Goal: Task Accomplishment & Management: Manage account settings

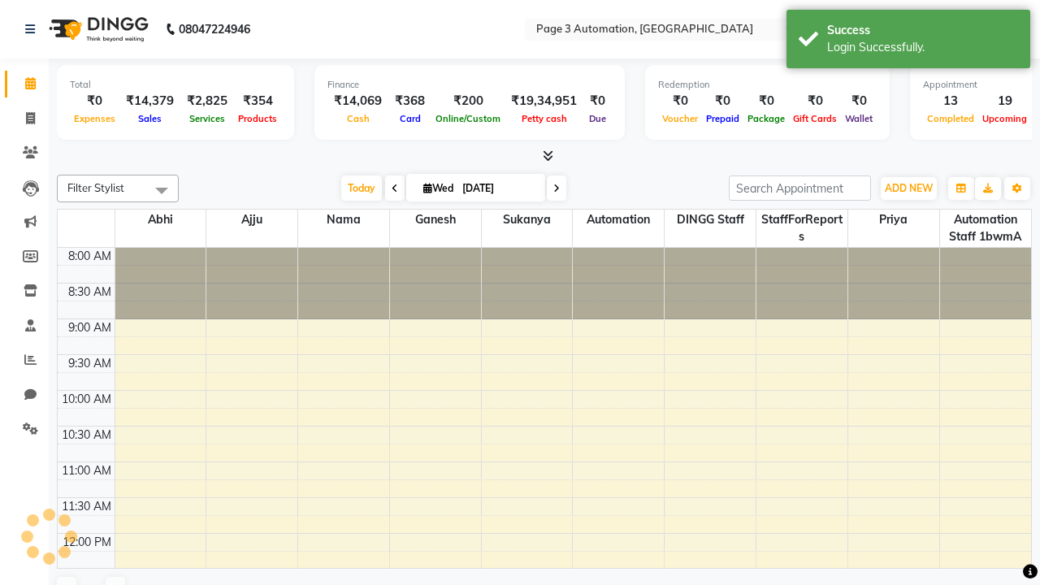
select select "en"
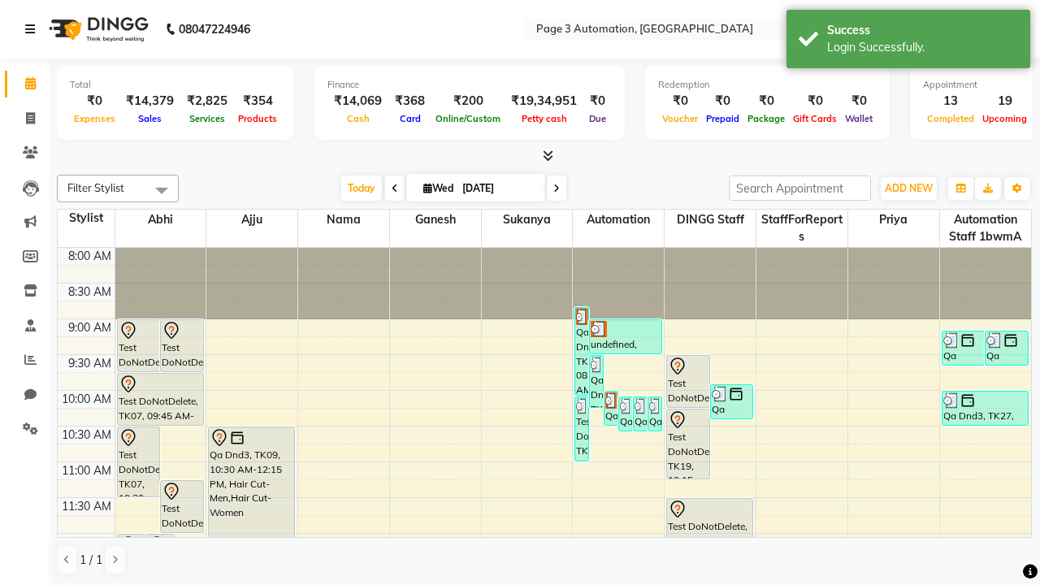
click at [33, 29] on icon at bounding box center [30, 29] width 10 height 11
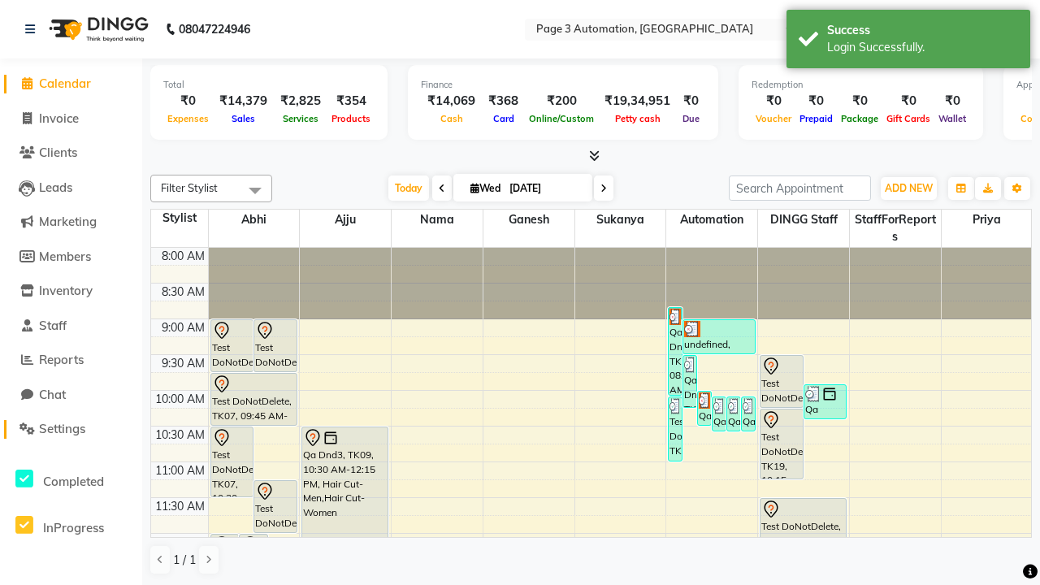
click at [71, 429] on span "Settings" at bounding box center [62, 428] width 46 height 15
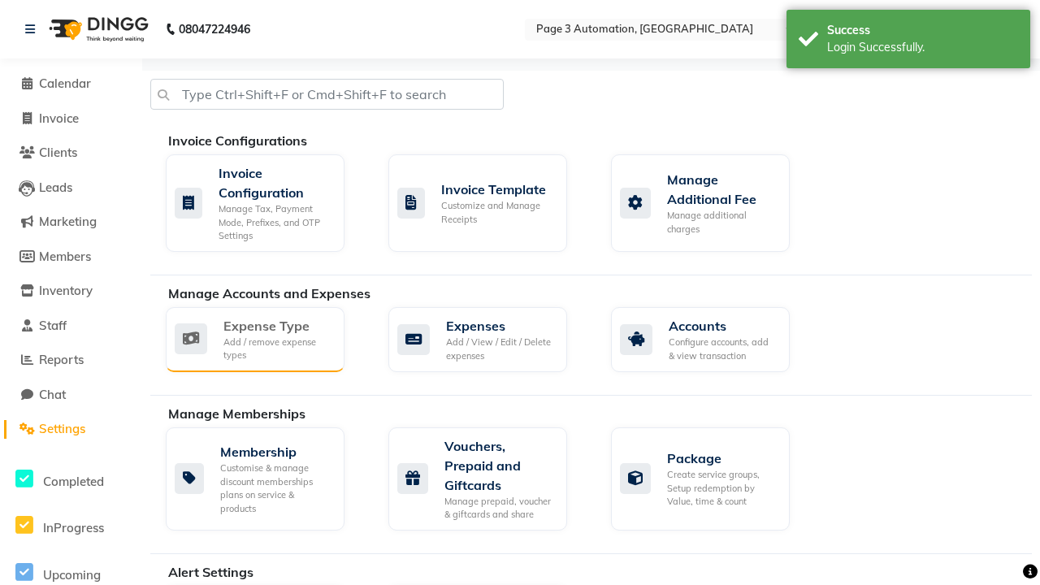
click at [277, 325] on div "Expense Type" at bounding box center [277, 325] width 108 height 19
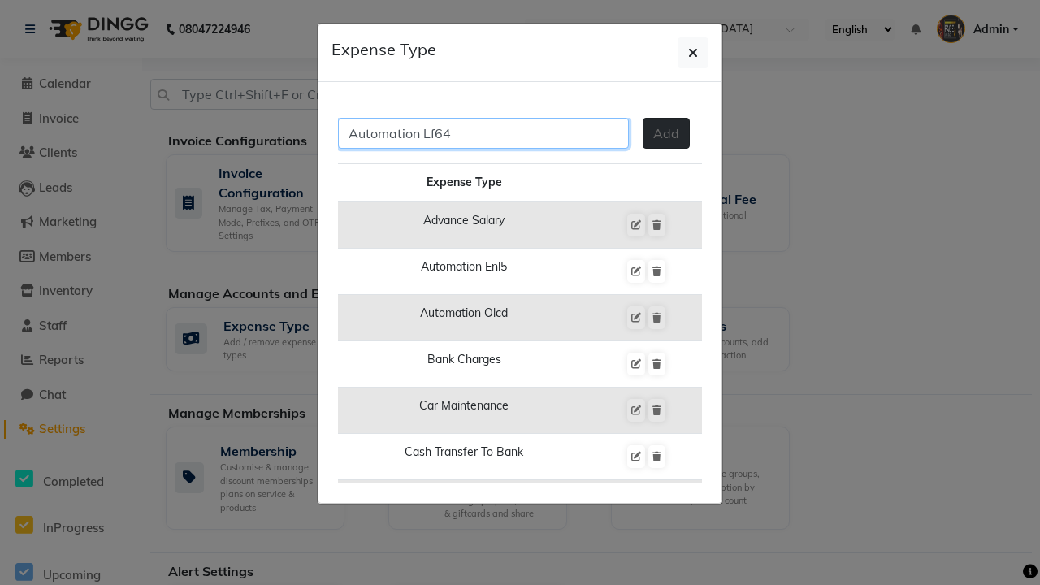
type input "Automation Lf64"
click at [666, 133] on span "Add" at bounding box center [666, 133] width 26 height 16
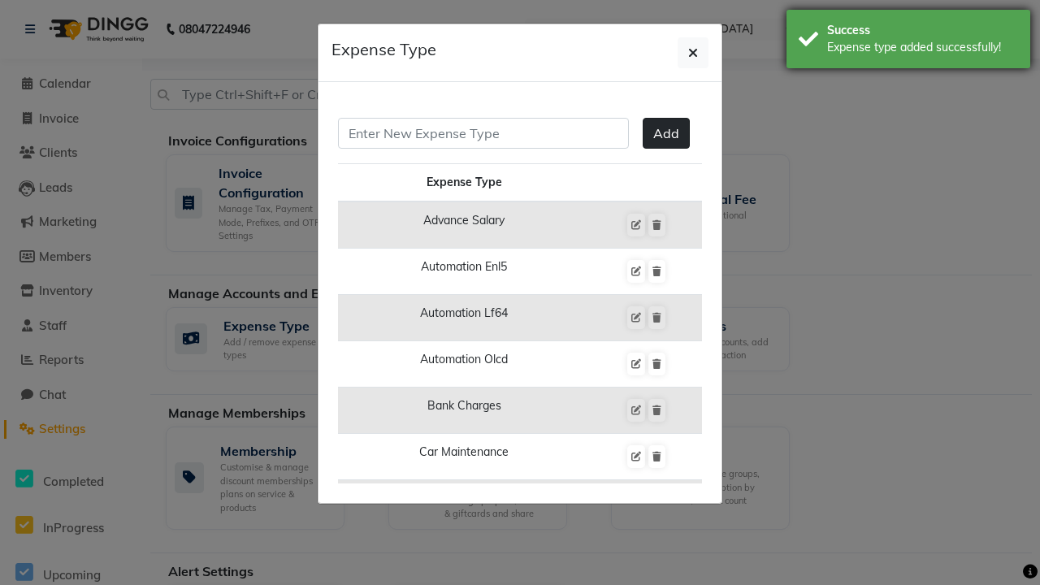
click at [908, 41] on div "Expense type added successfully!" at bounding box center [922, 47] width 191 height 17
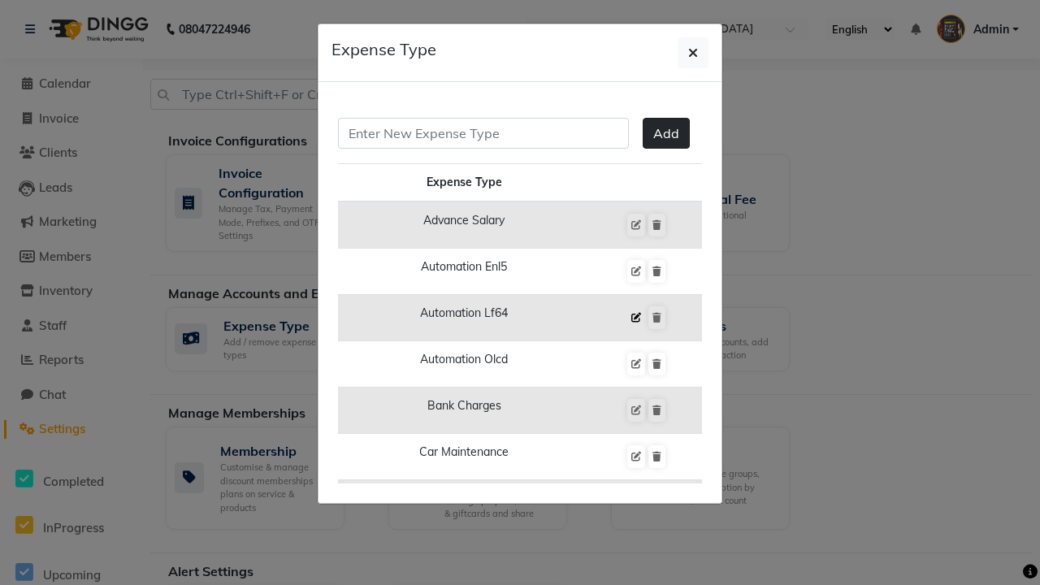
click at [635, 318] on icon at bounding box center [636, 318] width 10 height 10
type input "Automation Lf64"
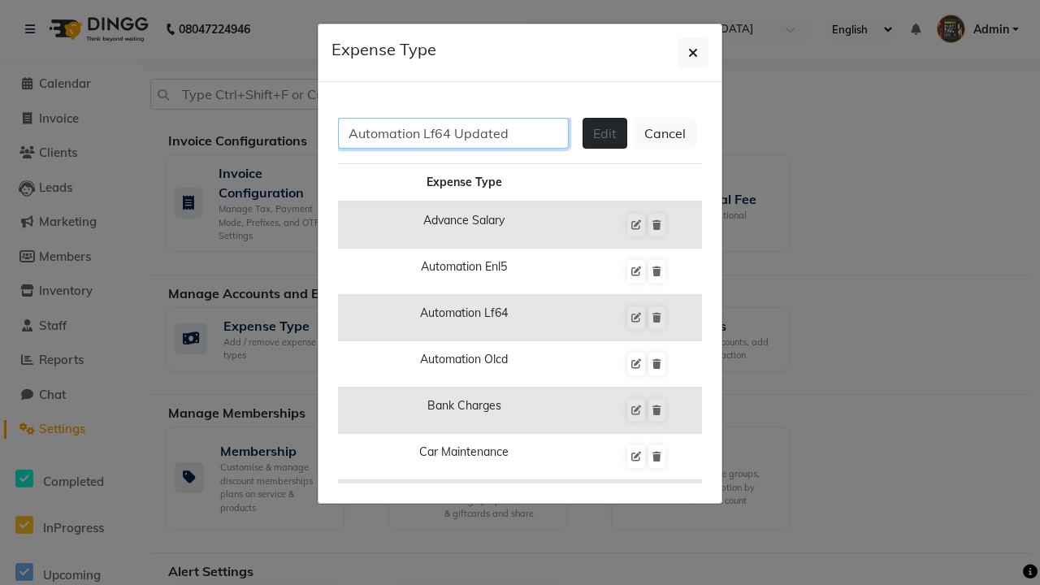
type input "Automation Lf64 Updated"
click at [604, 133] on span "Edit" at bounding box center [605, 133] width 24 height 16
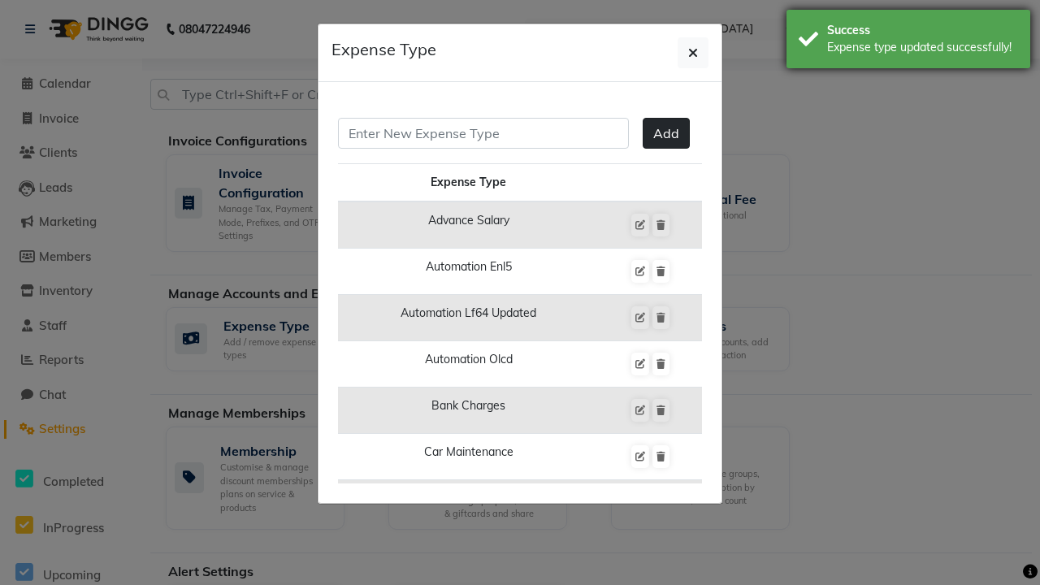
click at [908, 41] on div "Expense type updated successfully!" at bounding box center [922, 47] width 191 height 17
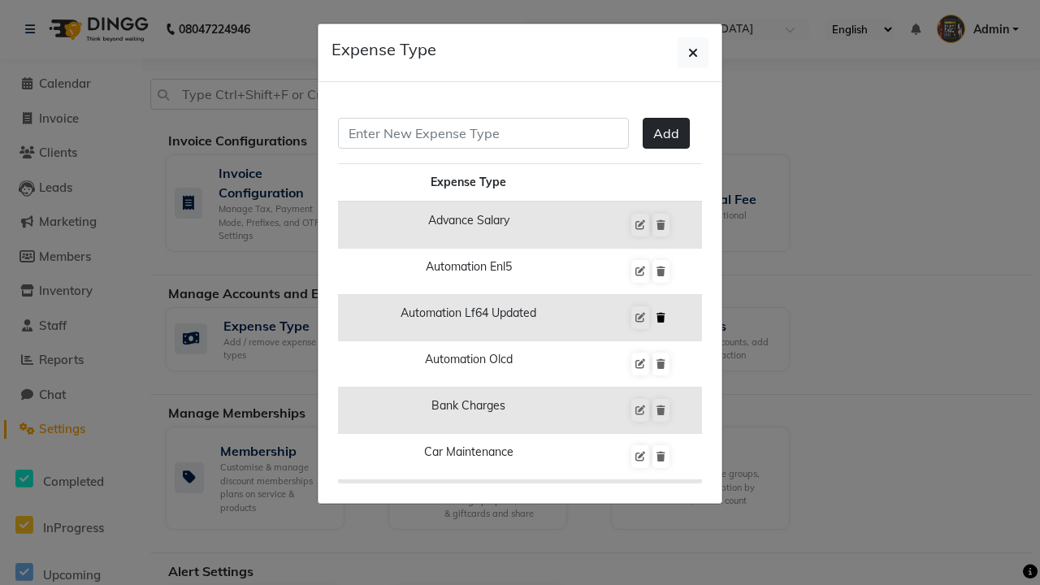
click at [660, 318] on icon at bounding box center [660, 318] width 9 height 10
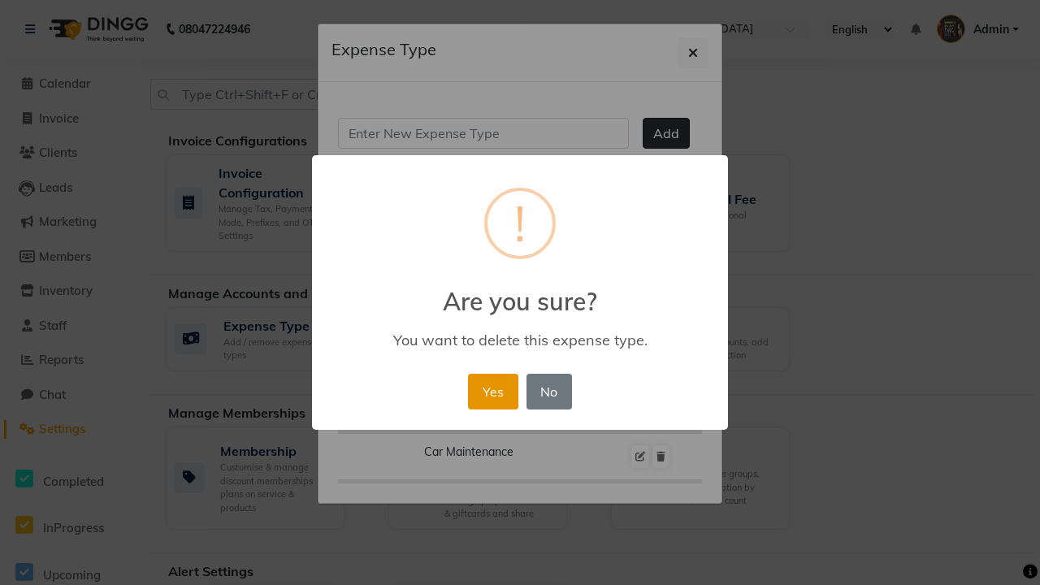
click at [492, 391] on button "Yes" at bounding box center [493, 392] width 50 height 36
